Goal: Transaction & Acquisition: Purchase product/service

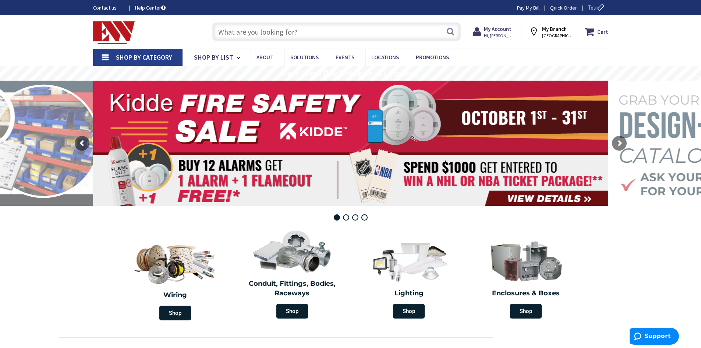
click at [311, 30] on input "text" at bounding box center [336, 31] width 248 height 18
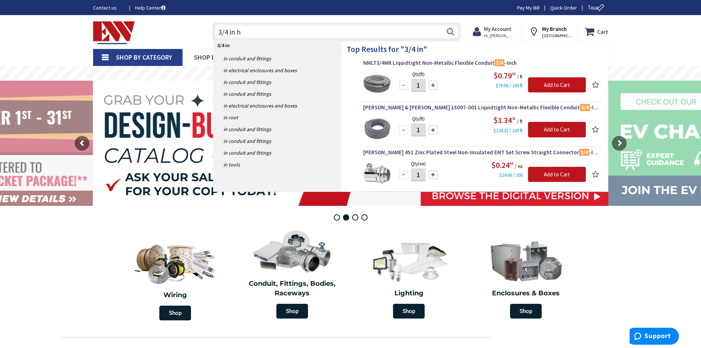
click at [311, 30] on input "3/4 in h" at bounding box center [336, 31] width 248 height 18
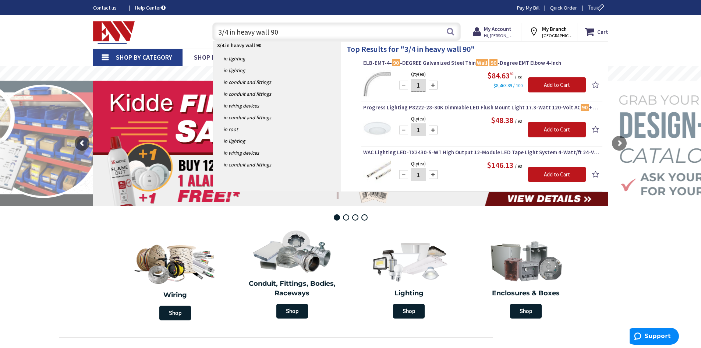
click at [234, 31] on input "3/4 in heavy wall 90" at bounding box center [336, 31] width 248 height 18
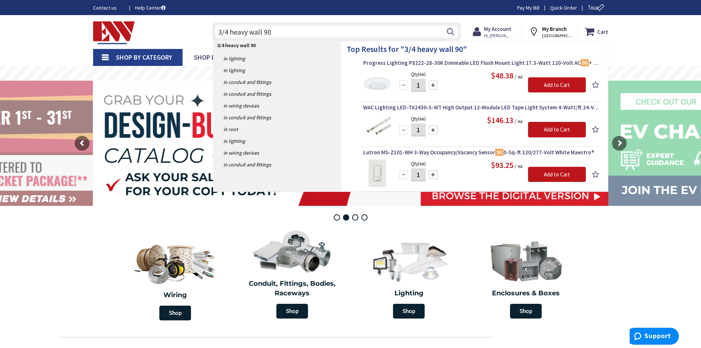
click at [278, 31] on input "3/4 heavy wall 90" at bounding box center [336, 31] width 248 height 18
type input "3/4 heavy wall 90"
click at [449, 31] on button "Search" at bounding box center [451, 31] width 10 height 17
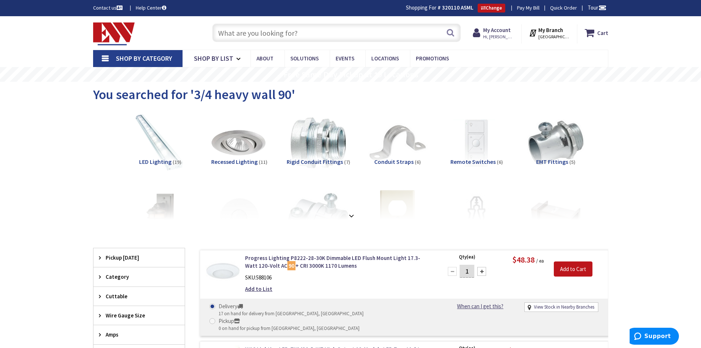
click at [272, 33] on input "text" at bounding box center [336, 33] width 248 height 18
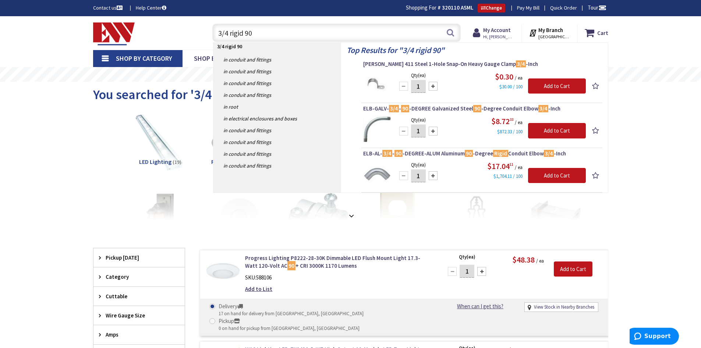
type input "3/4 rigid 90"
click at [433, 129] on div at bounding box center [433, 131] width 9 height 9
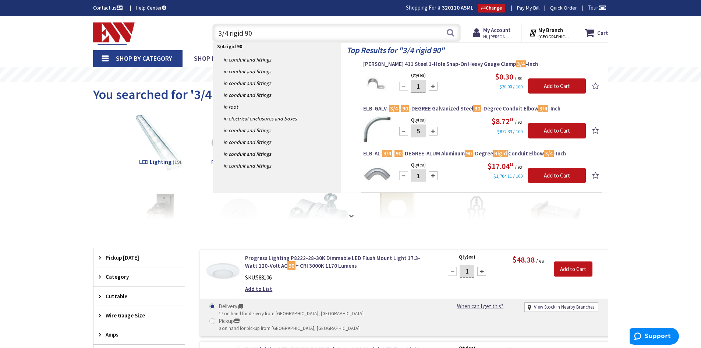
click at [433, 129] on div at bounding box center [433, 131] width 9 height 9
type input "8"
click at [550, 128] on input "Add to Cart" at bounding box center [557, 130] width 58 height 15
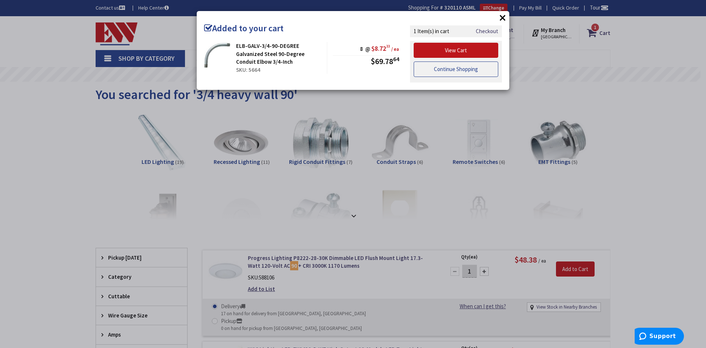
click at [449, 69] on link "Continue Shopping" at bounding box center [456, 68] width 85 height 15
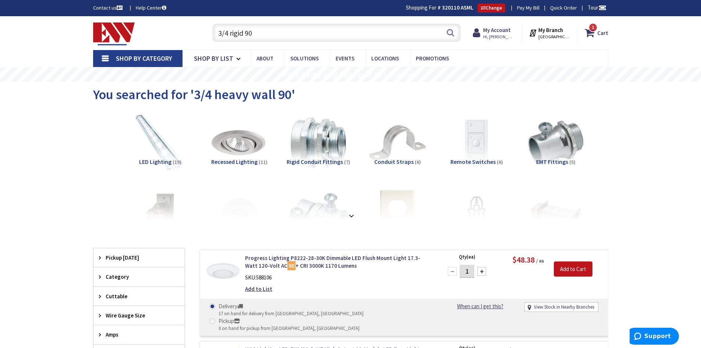
click at [272, 32] on input "3/4 rigid 90" at bounding box center [336, 33] width 248 height 18
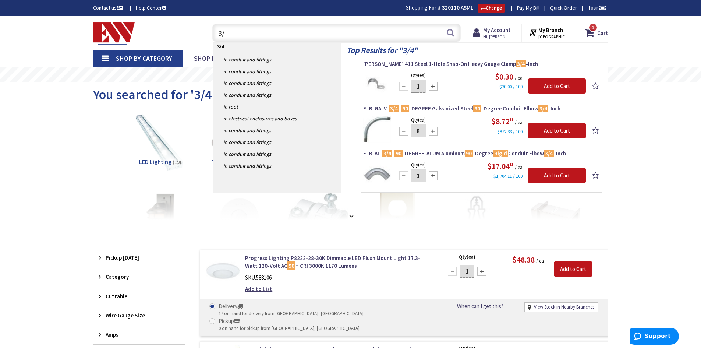
type input "3"
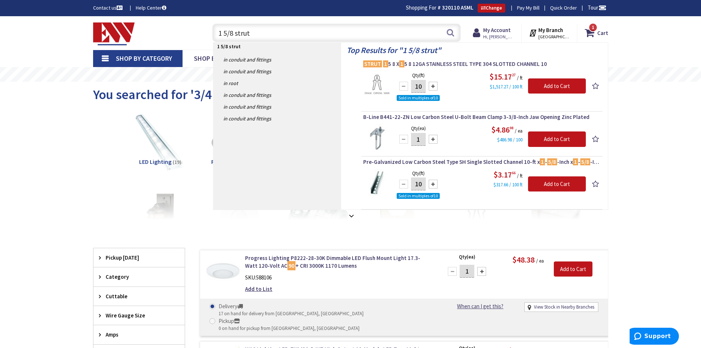
type input "1 5/8 strut"
click at [433, 183] on div at bounding box center [433, 184] width 9 height 9
type input "30"
click at [560, 182] on input "Add to Cart" at bounding box center [557, 183] width 58 height 15
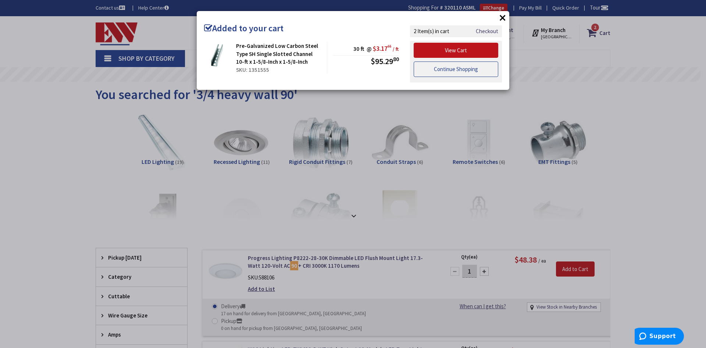
click at [456, 69] on link "Continue Shopping" at bounding box center [456, 68] width 85 height 15
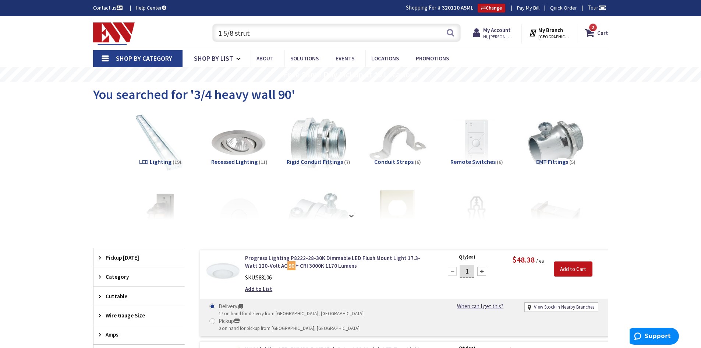
click at [288, 31] on input "1 5/8 strut" at bounding box center [336, 33] width 248 height 18
type input "1"
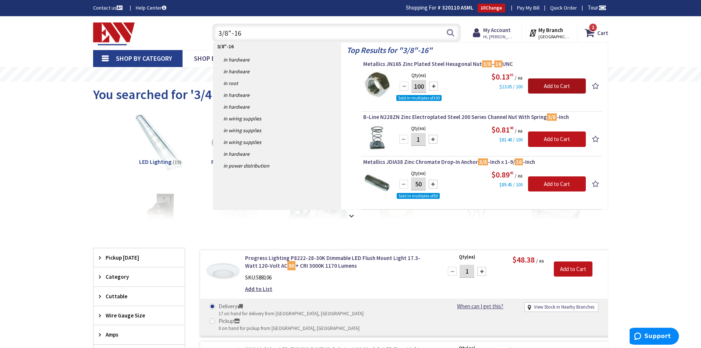
click at [548, 88] on input "Add to Cart" at bounding box center [557, 85] width 58 height 15
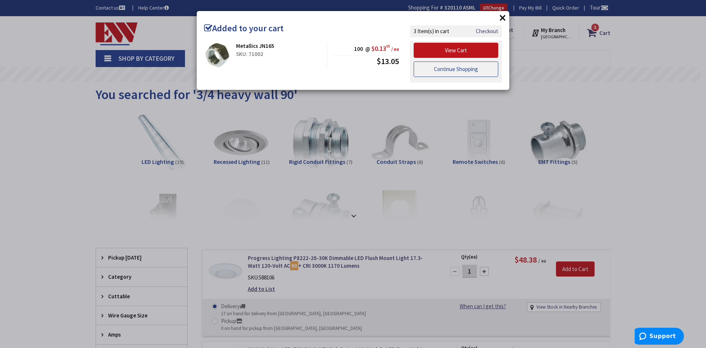
click at [450, 66] on link "Continue Shopping" at bounding box center [456, 68] width 85 height 15
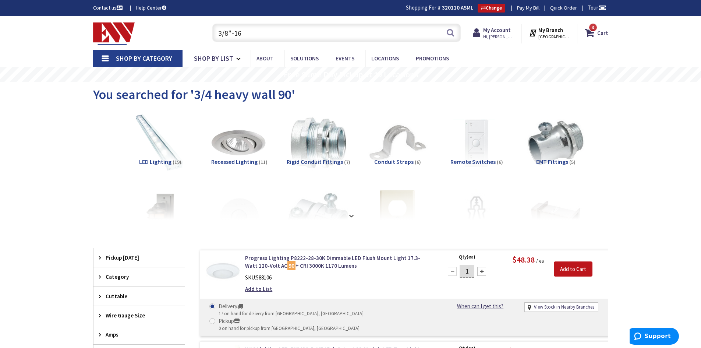
click at [255, 34] on input "3/8"-16" at bounding box center [336, 33] width 248 height 18
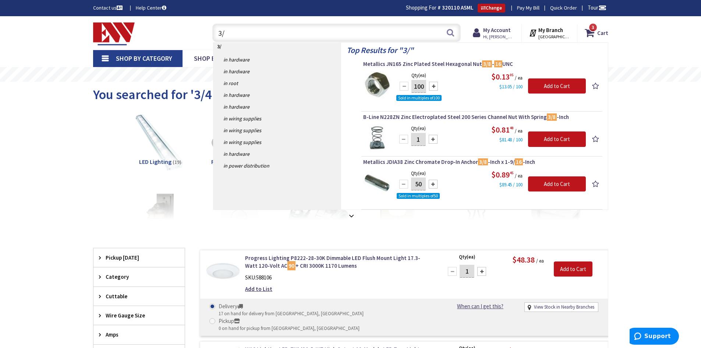
type input "3"
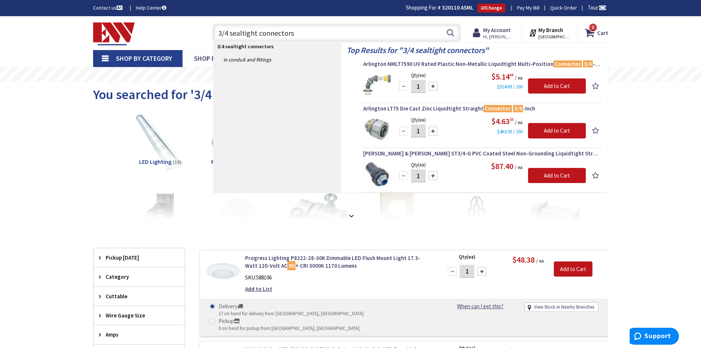
type input "3/4 sealtight connectors"
click at [433, 131] on div at bounding box center [433, 131] width 9 height 9
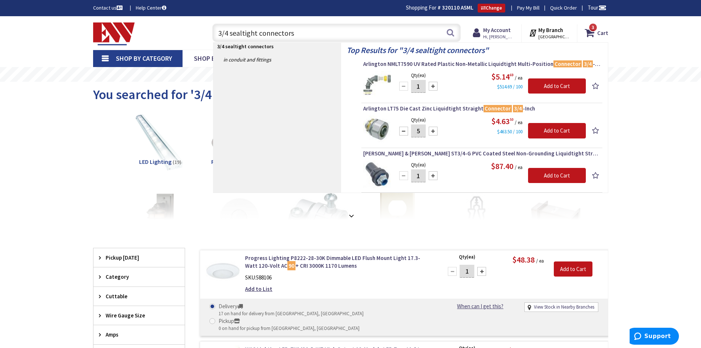
click at [433, 131] on div at bounding box center [433, 131] width 9 height 9
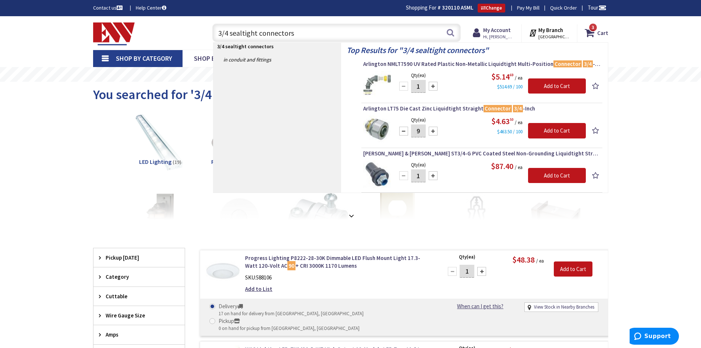
type input "10"
click at [555, 127] on input "Add to Cart" at bounding box center [557, 130] width 58 height 15
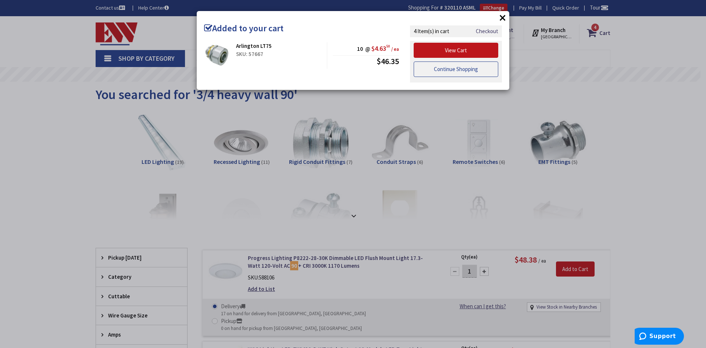
click at [471, 68] on link "Continue Shopping" at bounding box center [456, 68] width 85 height 15
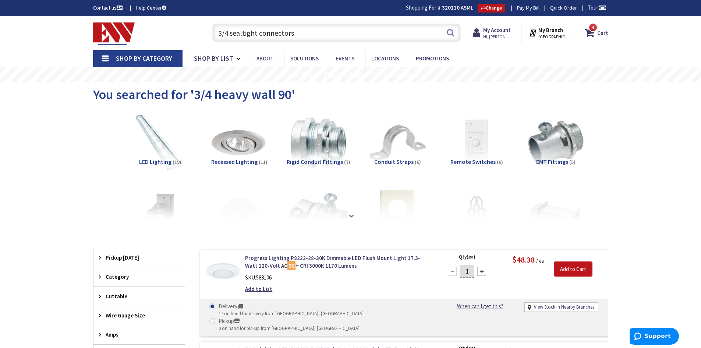
click at [325, 38] on input "3/4 sealtight connectors" at bounding box center [336, 33] width 248 height 18
type input "3"
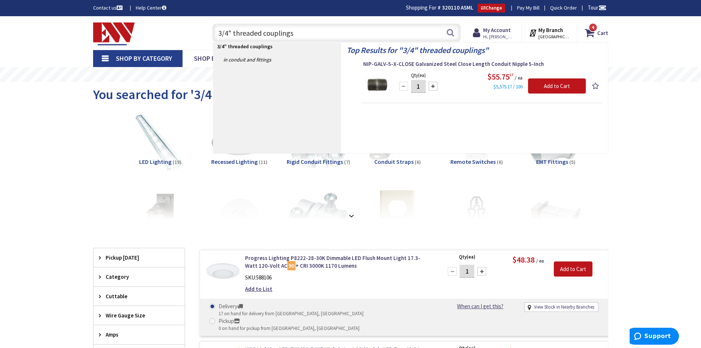
click at [263, 32] on input "3/4" threaded couplings" at bounding box center [336, 33] width 248 height 18
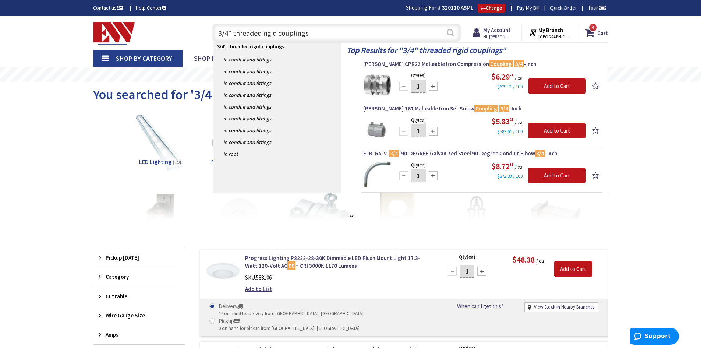
type input "3/4" threaded rigid couplings"
click at [451, 34] on button "Search" at bounding box center [451, 32] width 10 height 17
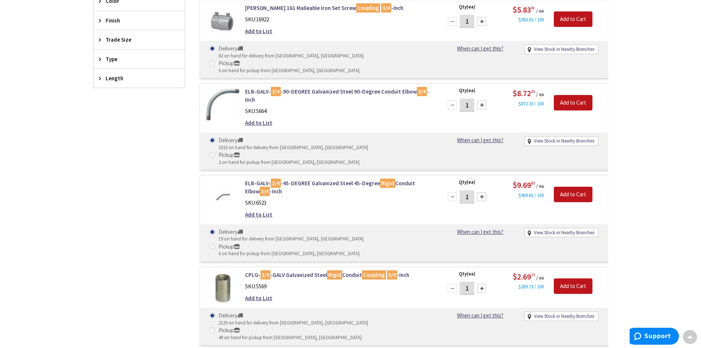
scroll to position [442, 0]
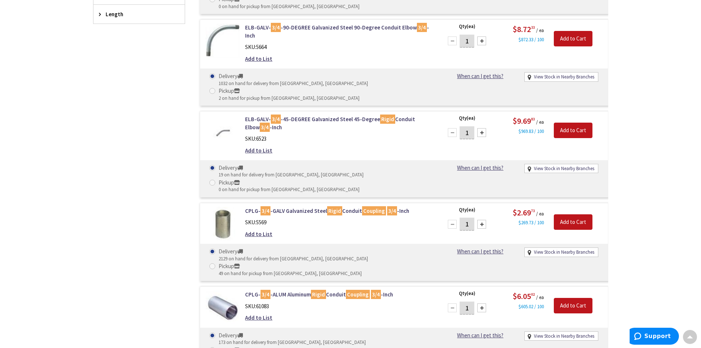
click at [483, 220] on div at bounding box center [481, 224] width 9 height 9
click at [482, 220] on div at bounding box center [481, 224] width 9 height 9
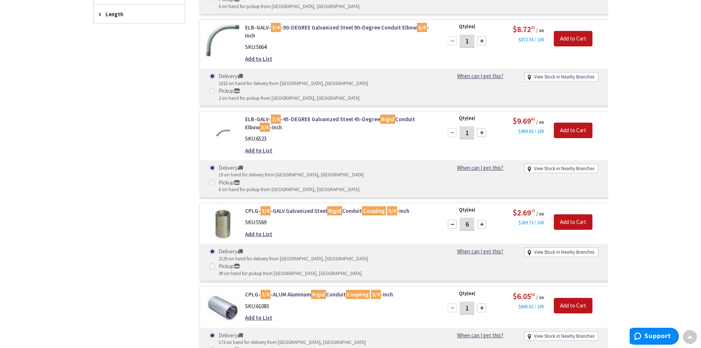
click at [482, 220] on div at bounding box center [481, 224] width 9 height 9
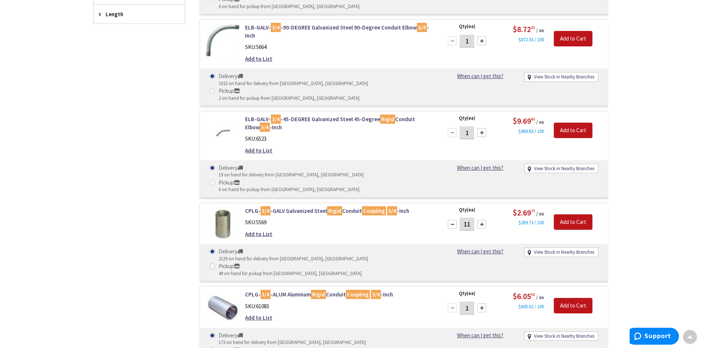
click at [482, 220] on div at bounding box center [481, 224] width 9 height 9
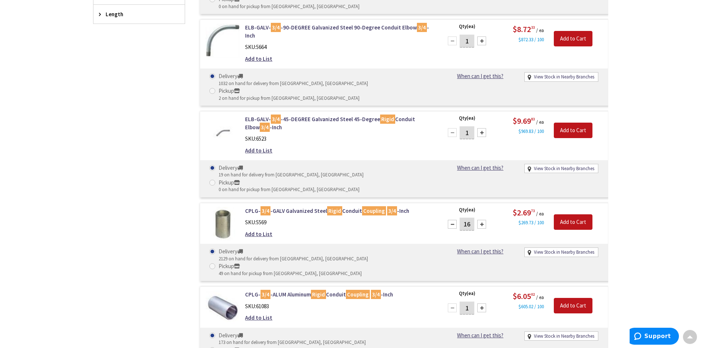
click at [482, 220] on div at bounding box center [481, 224] width 9 height 9
type input "20"
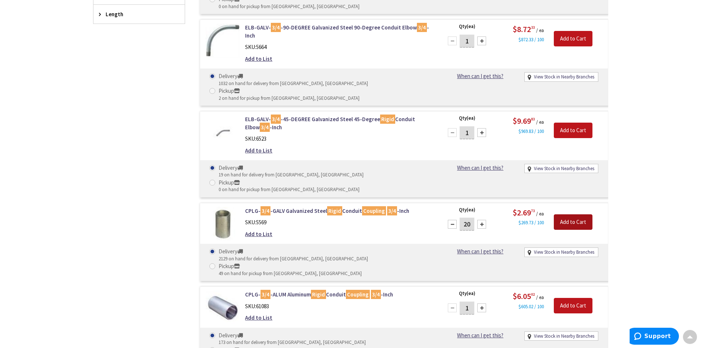
click at [570, 214] on input "Add to Cart" at bounding box center [573, 221] width 39 height 15
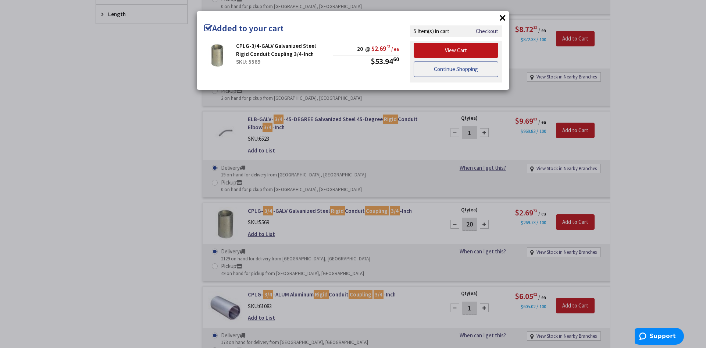
click at [438, 68] on link "Continue Shopping" at bounding box center [456, 68] width 85 height 15
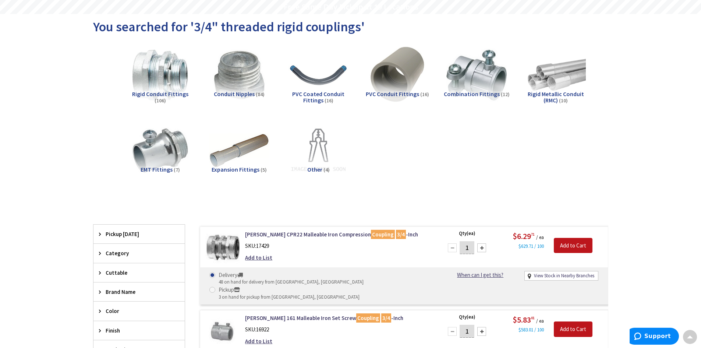
scroll to position [0, 0]
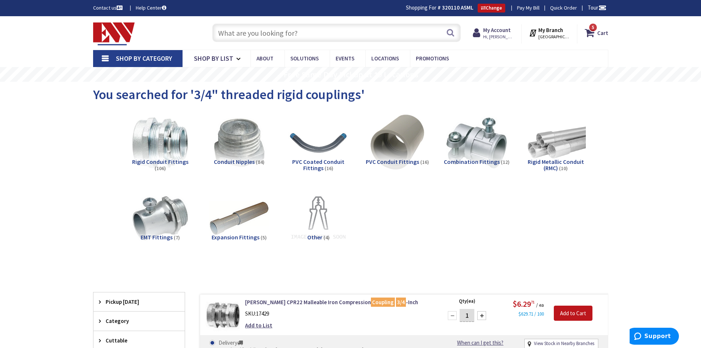
click at [347, 32] on input "text" at bounding box center [336, 33] width 248 height 18
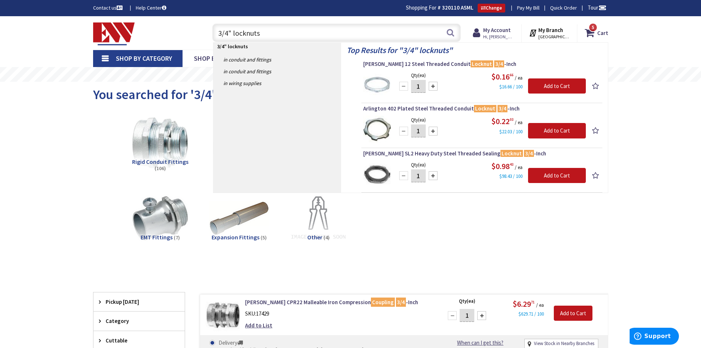
type input "3/4" locknuts"
click at [433, 174] on div at bounding box center [433, 175] width 9 height 9
click at [402, 175] on div at bounding box center [403, 175] width 9 height 9
type input "2"
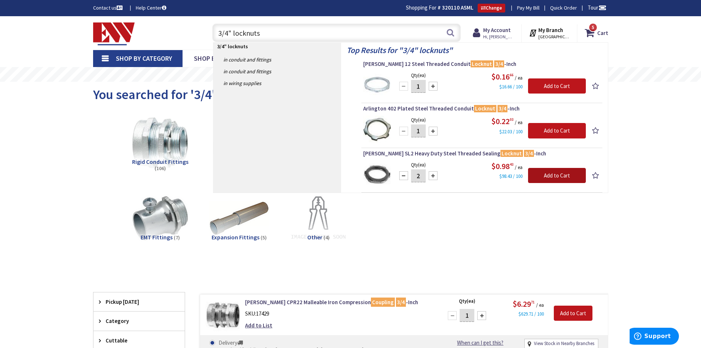
click at [556, 174] on input "Add to Cart" at bounding box center [557, 175] width 58 height 15
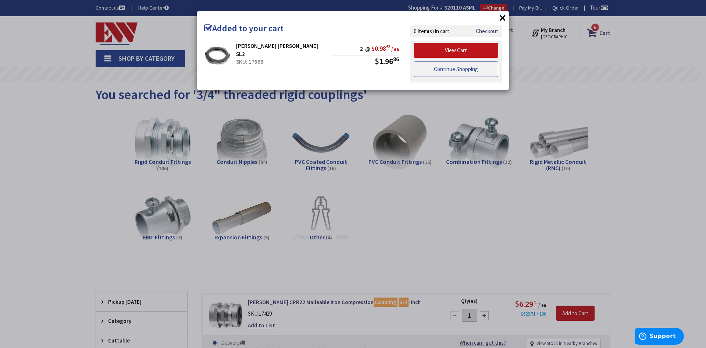
click at [475, 71] on link "Continue Shopping" at bounding box center [456, 68] width 85 height 15
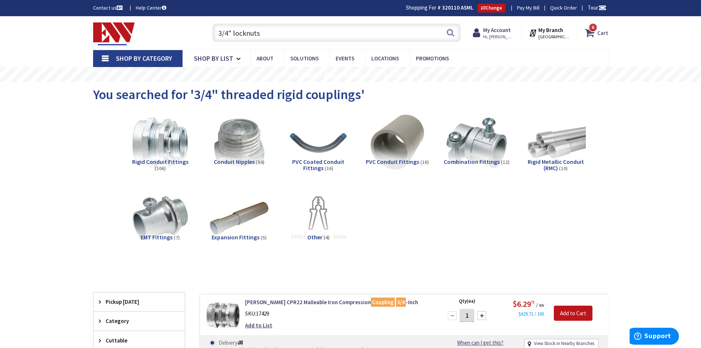
click at [594, 27] on span "6" at bounding box center [593, 27] width 3 height 6
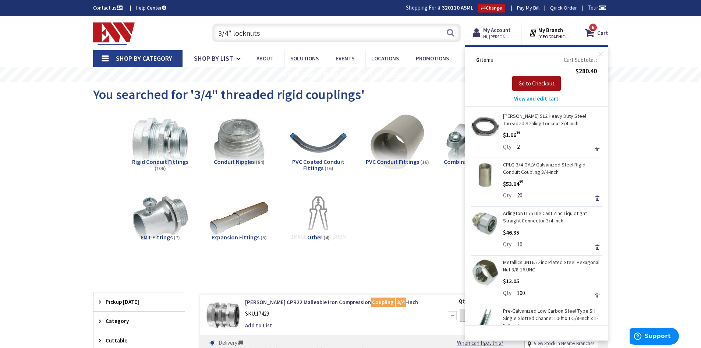
click at [534, 83] on span "Go to Checkout" at bounding box center [536, 83] width 36 height 7
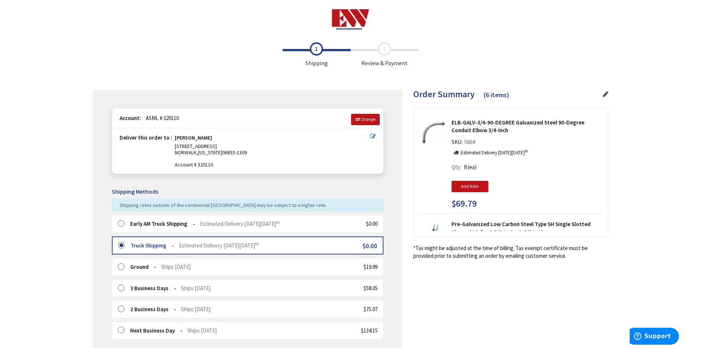
click at [121, 222] on label at bounding box center [123, 223] width 11 height 7
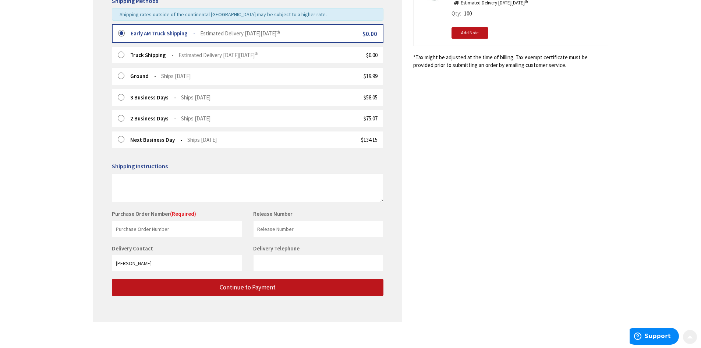
scroll to position [196, 0]
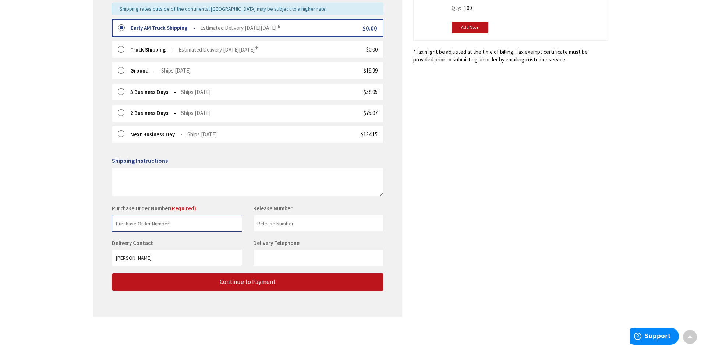
click at [157, 225] on input "text" at bounding box center [177, 223] width 130 height 17
type input "12610"
click at [301, 221] on input "text" at bounding box center [318, 223] width 130 height 17
type input "Sentec"
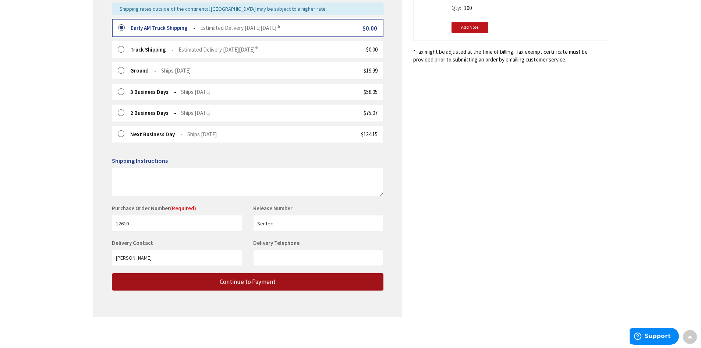
click at [244, 279] on span "Continue to Payment" at bounding box center [248, 281] width 56 height 8
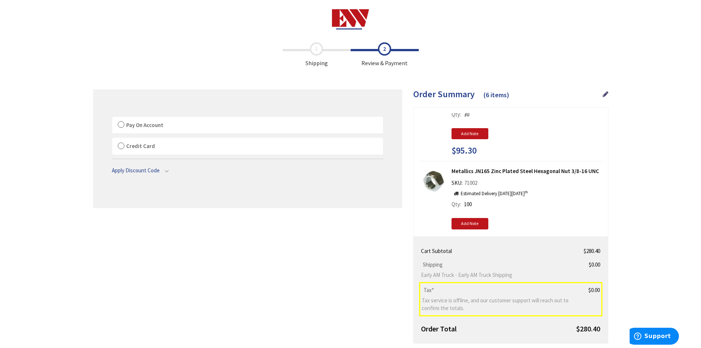
click at [122, 125] on label "Pay On Account" at bounding box center [247, 125] width 271 height 17
click at [112, 118] on input "Pay On Account" at bounding box center [112, 118] width 0 height 0
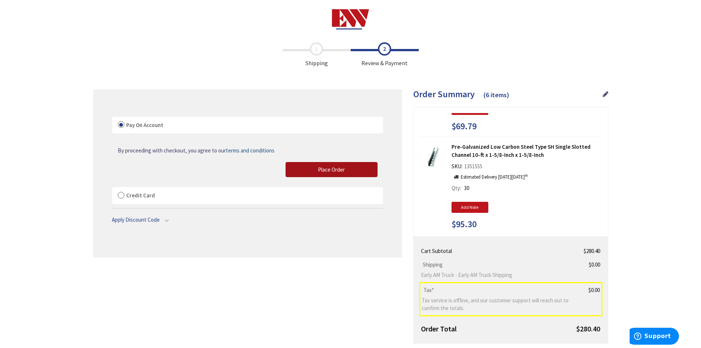
click at [322, 166] on span "Place Order" at bounding box center [331, 169] width 27 height 7
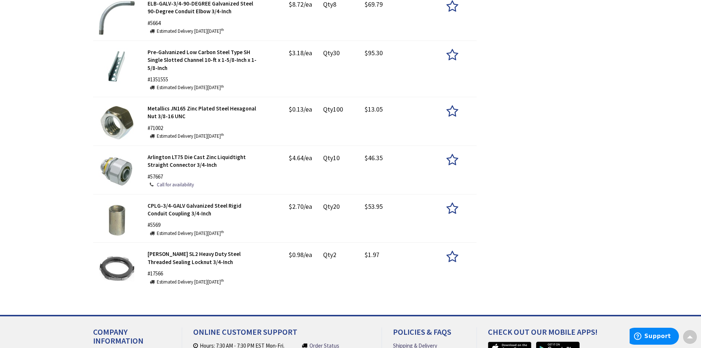
scroll to position [269, 0]
